Goal: Task Accomplishment & Management: Use online tool/utility

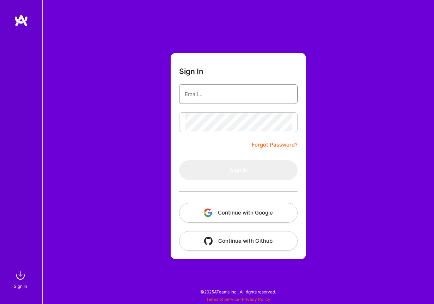
type input "[EMAIL_ADDRESS][DOMAIN_NAME]"
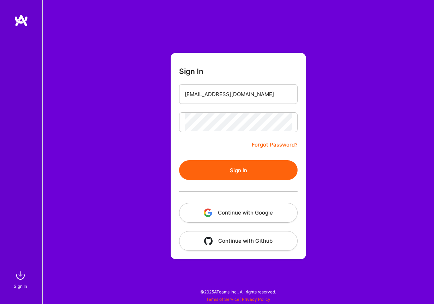
click at [239, 165] on button "Sign In" at bounding box center [238, 170] width 118 height 20
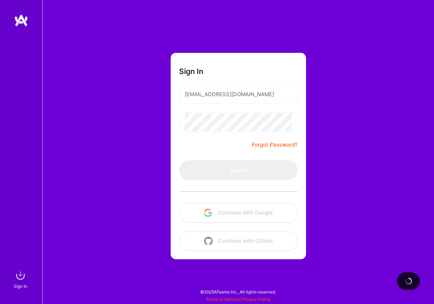
click at [432, 124] on div "Sign In [EMAIL_ADDRESS][DOMAIN_NAME] Forgot Password? Sign In Continue with Goo…" at bounding box center [238, 152] width 392 height 304
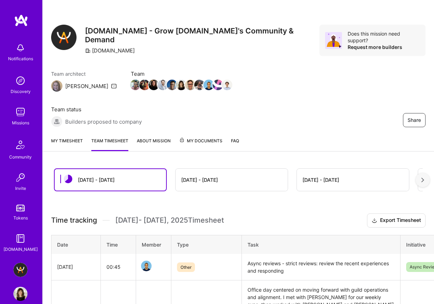
click at [70, 140] on link "My timesheet" at bounding box center [67, 144] width 32 height 14
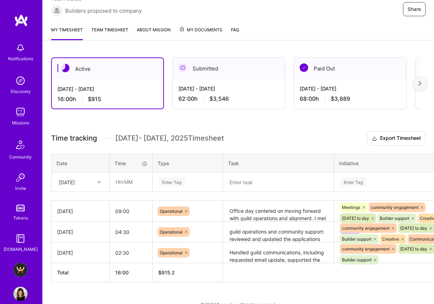
scroll to position [120, 0]
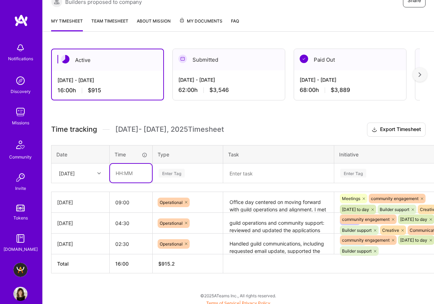
click at [119, 171] on input "text" at bounding box center [131, 173] width 42 height 19
type input "08:00"
click at [175, 171] on div "Enter Tag" at bounding box center [172, 173] width 26 height 11
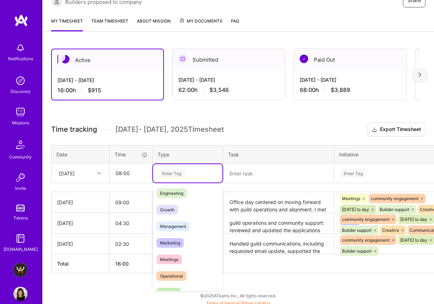
scroll to position [71, 0]
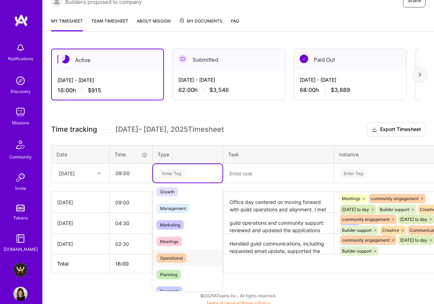
click at [186, 251] on div "Operational" at bounding box center [187, 258] width 69 height 17
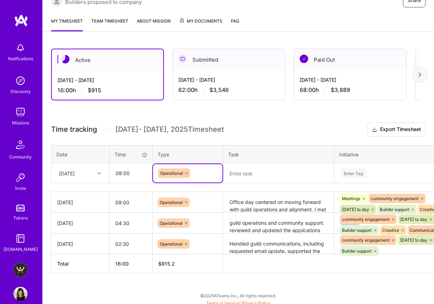
click at [283, 175] on textarea at bounding box center [278, 173] width 109 height 18
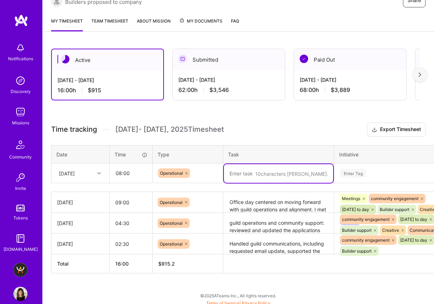
paste textarea "[DATE] I covered a wide range of community and operational work. I spent time t…"
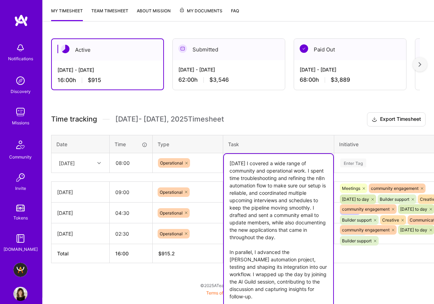
scroll to position [136, 0]
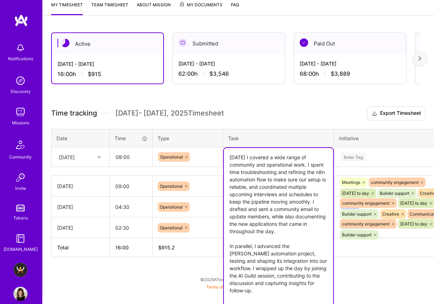
click at [279, 188] on textarea "[DATE] I covered a wide range of community and operational work. I spent time t…" at bounding box center [278, 227] width 109 height 159
click at [287, 227] on textarea "[DATE] I covered a wide range of community and operational work. I spent time t…" at bounding box center [278, 227] width 109 height 159
drag, startPoint x: 280, startPoint y: 211, endPoint x: 284, endPoint y: 223, distance: 12.3
click at [284, 223] on textarea "[DATE] I covered a wide range of community and operational work. I spent time t…" at bounding box center [278, 227] width 109 height 159
click at [275, 273] on textarea "[DATE] I covered a wide range of community and operational work. I spent time t…" at bounding box center [278, 227] width 109 height 159
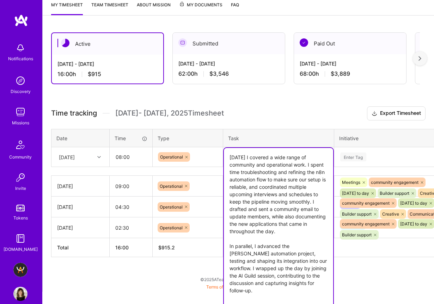
click at [275, 273] on textarea "[DATE] I covered a wide range of community and operational work. I spent time t…" at bounding box center [278, 227] width 109 height 159
drag, startPoint x: 260, startPoint y: 274, endPoint x: 306, endPoint y: 274, distance: 45.8
click at [306, 274] on textarea "[DATE] I covered a wide range of community and operational work. I spent time t…" at bounding box center [278, 227] width 109 height 159
click at [290, 265] on textarea "[DATE] I covered a wide range of community and operational work. I spent time t…" at bounding box center [278, 227] width 109 height 159
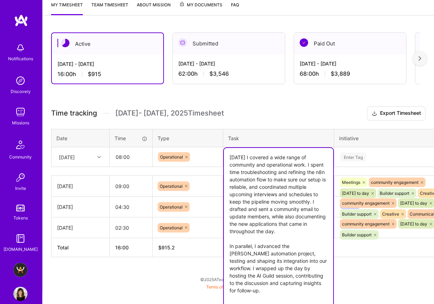
click at [256, 274] on textarea "[DATE] I covered a wide range of community and operational work. I spent time t…" at bounding box center [278, 227] width 109 height 159
drag, startPoint x: 264, startPoint y: 273, endPoint x: 308, endPoint y: 275, distance: 43.4
click at [308, 275] on textarea "[DATE] I covered a wide range of community and operational work. I spent time t…" at bounding box center [278, 227] width 109 height 159
drag, startPoint x: 262, startPoint y: 274, endPoint x: 316, endPoint y: 285, distance: 54.7
click at [316, 285] on textarea "[DATE] I covered a wide range of community and operational work. I spent time t…" at bounding box center [278, 227] width 109 height 159
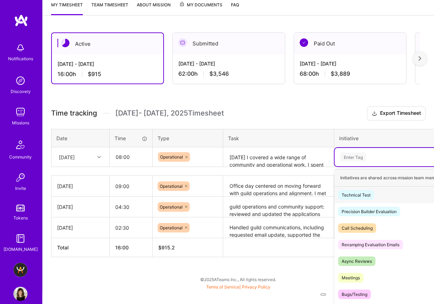
scroll to position [142, 0]
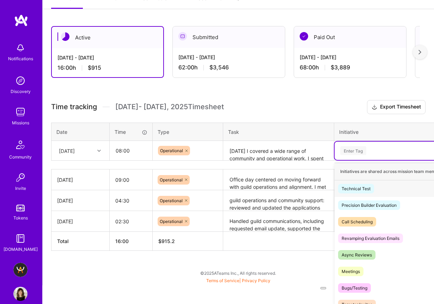
click at [363, 153] on div "Enter Tag" at bounding box center [398, 151] width 129 height 18
click at [362, 269] on span "Meetings" at bounding box center [350, 272] width 25 height 10
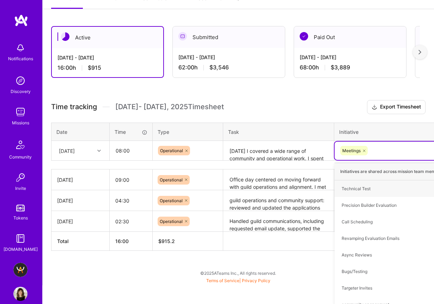
scroll to position [121, 0]
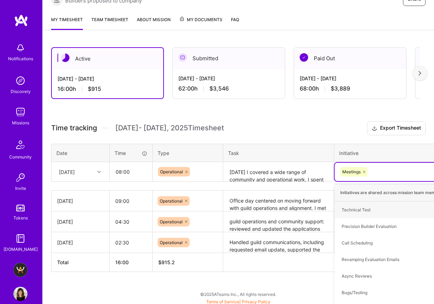
click at [292, 148] on table "Date Time Type Task Initiative [DATE] 08:00 Operational [DATE] I covered a wide…" at bounding box center [269, 163] width 437 height 38
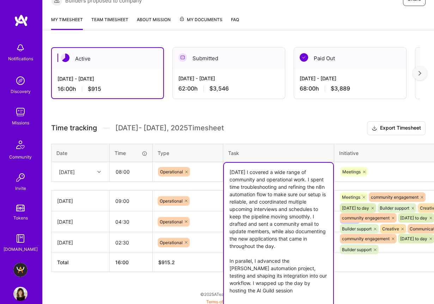
click at [269, 282] on textarea "[DATE] I covered a wide range of community and operational work. I spent time t…" at bounding box center [278, 235] width 109 height 144
click at [269, 289] on textarea "[DATE] I covered a wide range of community and operational work. I spent time t…" at bounding box center [278, 235] width 109 height 144
paste textarea "I also had a meeting with [PERSON_NAME] focused on the evaluation process and n…"
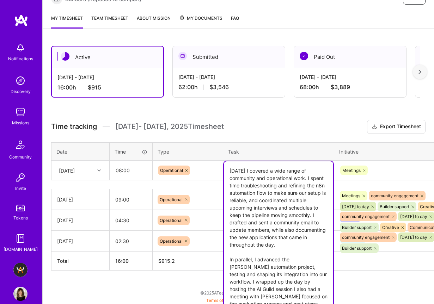
scroll to position [136, 0]
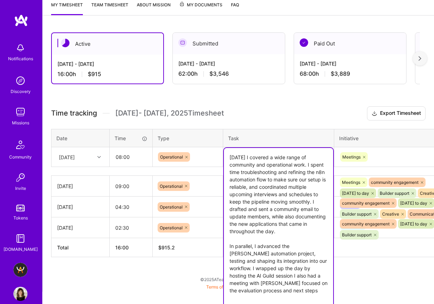
click at [275, 280] on textarea "[DATE] I covered a wide range of community and operational work. I spent time t…" at bounding box center [278, 227] width 109 height 159
type textarea "[DATE] I covered a wide range of community and operational work. I spent time t…"
click at [378, 153] on div "Meetings" at bounding box center [398, 157] width 129 height 18
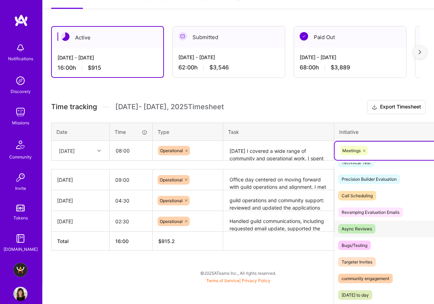
scroll to position [29, 0]
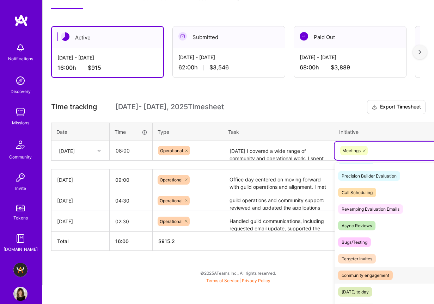
click at [380, 272] on div "community engagement" at bounding box center [365, 275] width 48 height 7
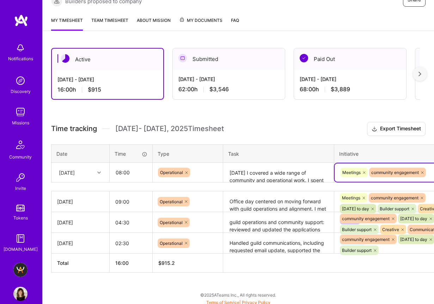
scroll to position [142, 0]
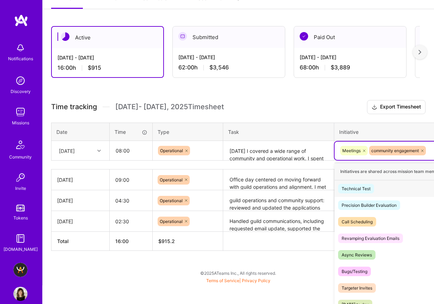
click at [429, 160] on div "option community engagement, selected. option Technical Test focused, 1 of 62. …" at bounding box center [398, 151] width 129 height 18
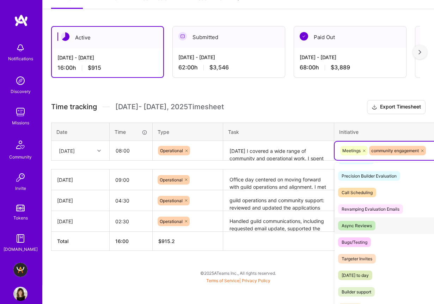
scroll to position [38, 0]
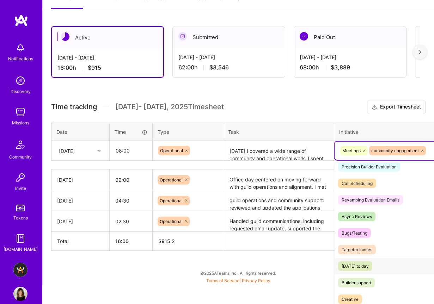
click at [369, 263] on div "[DATE] to day" at bounding box center [354, 266] width 27 height 7
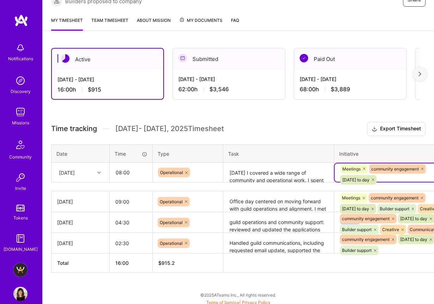
scroll to position [142, 0]
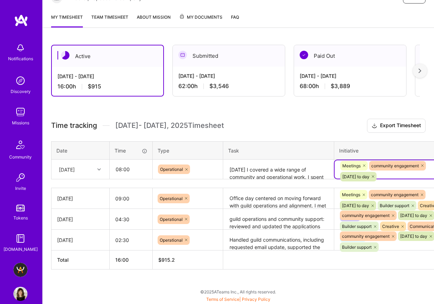
click at [414, 175] on div "option [DATE] to day , selected. Select is focused ,type to refine list, press …" at bounding box center [398, 169] width 129 height 18
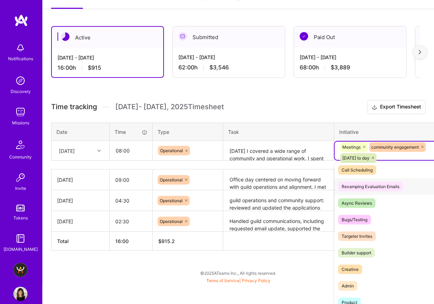
scroll to position [75, 0]
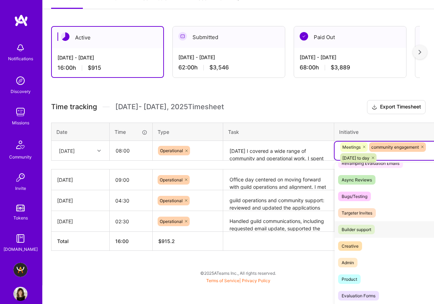
click at [374, 225] on span "Builder support" at bounding box center [356, 230] width 37 height 10
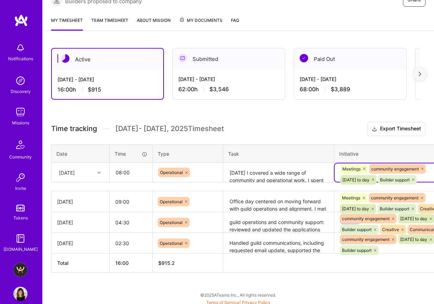
scroll to position [142, 0]
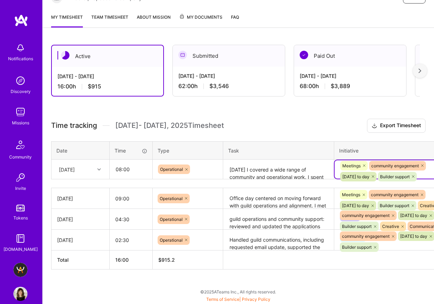
click at [427, 167] on div "option Builder support, selected. Select is focused ,type to refine list, press…" at bounding box center [398, 169] width 129 height 18
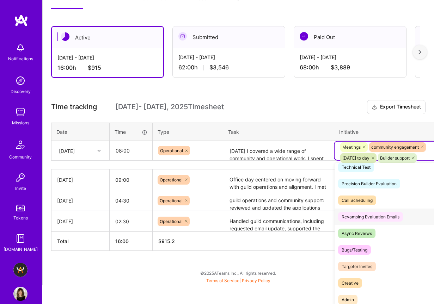
scroll to position [26, 0]
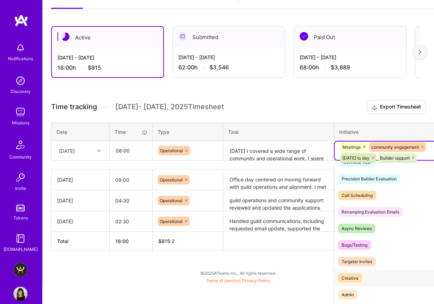
click at [350, 275] on div "Creative" at bounding box center [349, 278] width 17 height 7
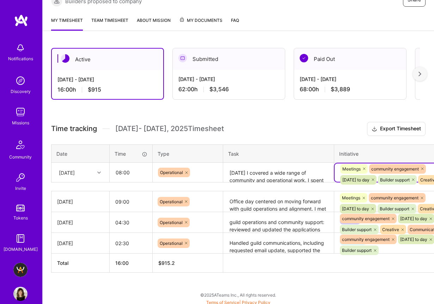
scroll to position [142, 0]
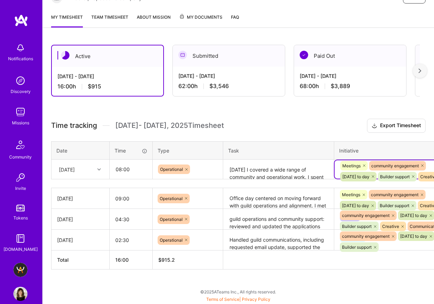
click at [430, 167] on div "option Creative, selected. Select is focused ,type to refine list, press Down t…" at bounding box center [398, 169] width 129 height 18
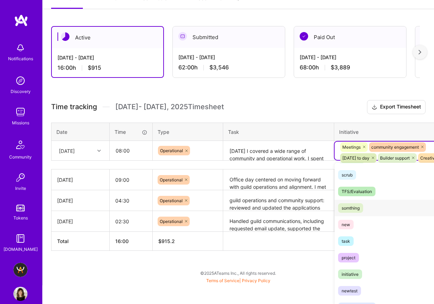
scroll to position [215, 0]
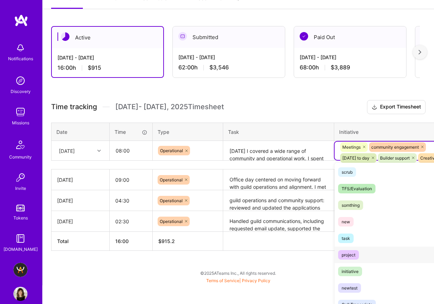
click at [378, 247] on div "project Hide" at bounding box center [398, 255] width 129 height 17
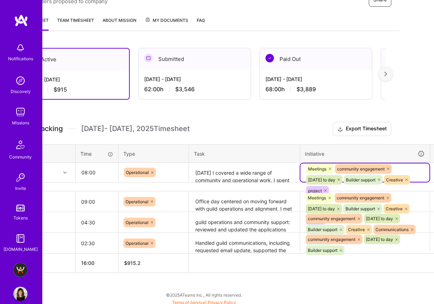
scroll to position [121, 54]
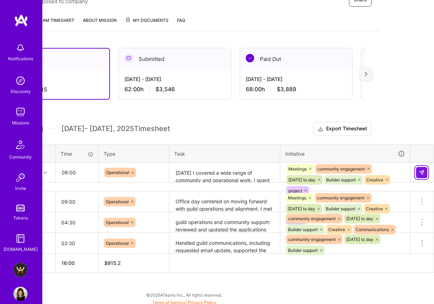
click at [422, 170] on img at bounding box center [422, 173] width 6 height 6
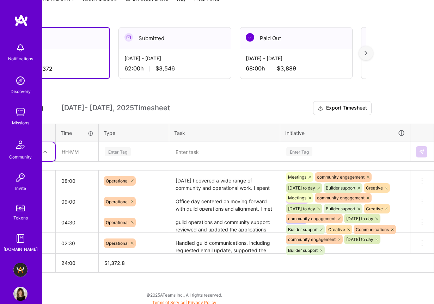
scroll to position [141, 0]
